Goal: Transaction & Acquisition: Download file/media

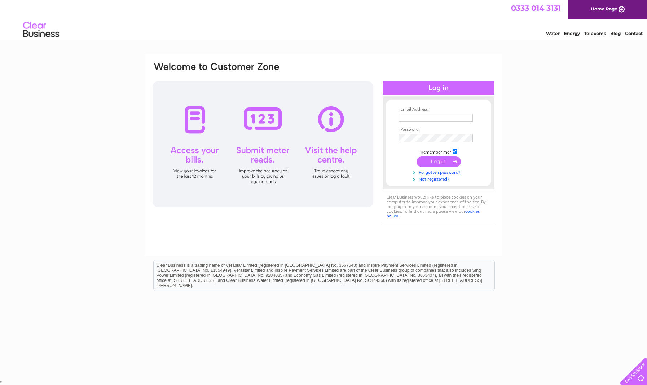
type input "[PERSON_NAME][EMAIL_ADDRESS][DOMAIN_NAME]"
click at [444, 162] on input "submit" at bounding box center [438, 162] width 44 height 10
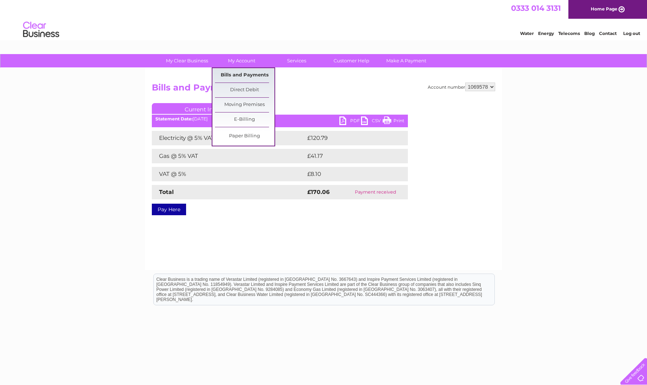
click at [249, 76] on link "Bills and Payments" at bounding box center [244, 75] width 59 height 14
click at [249, 75] on link "Bills and Payments" at bounding box center [244, 75] width 59 height 14
click at [236, 72] on link "Bills and Payments" at bounding box center [244, 75] width 59 height 14
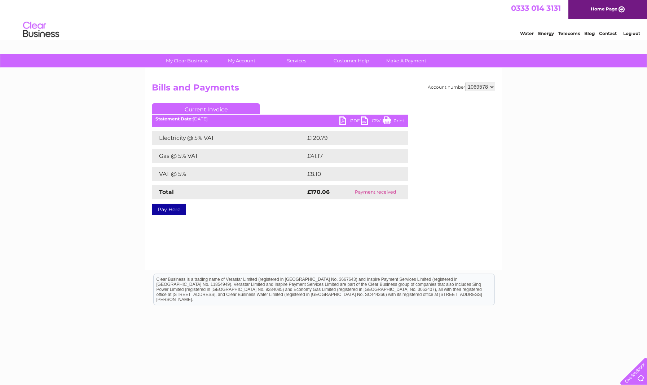
click at [335, 79] on div "Account number 1069578 Bills and Payments Current Invoice PDF CSV Print £120.79" at bounding box center [323, 169] width 357 height 202
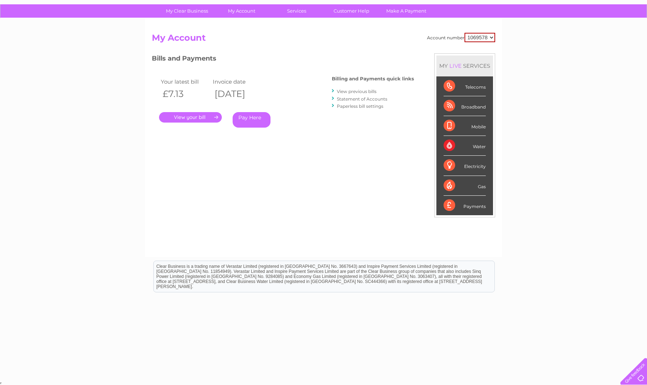
scroll to position [49, 0]
click at [209, 116] on link "." at bounding box center [190, 118] width 63 height 10
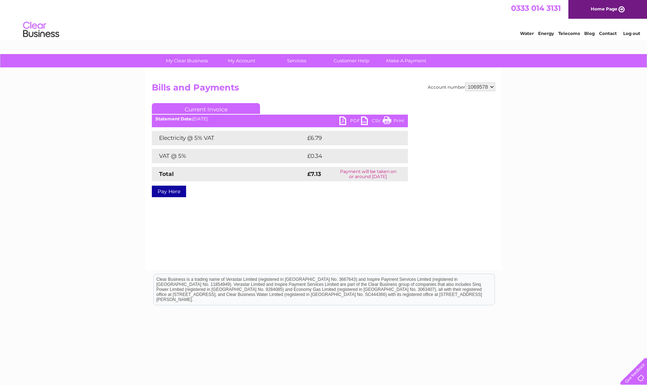
click at [352, 122] on link "PDF" at bounding box center [350, 121] width 22 height 10
click at [344, 120] on link "PDF" at bounding box center [350, 121] width 22 height 10
click at [344, 122] on link "PDF" at bounding box center [350, 121] width 22 height 10
